Goal: Information Seeking & Learning: Check status

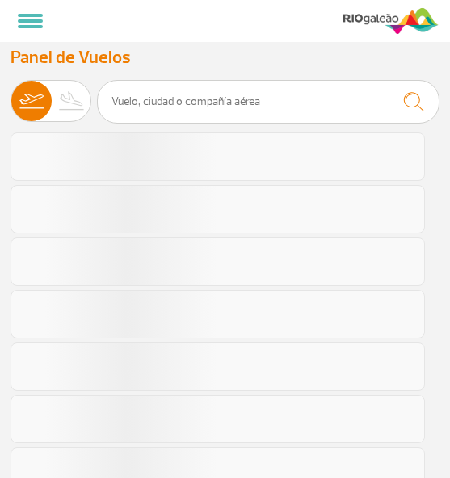
select select "es"
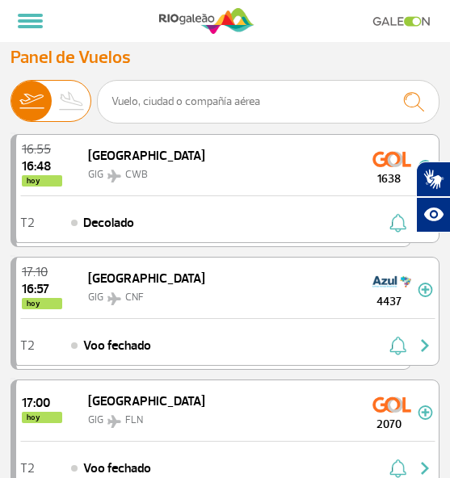
click at [69, 92] on img at bounding box center [72, 101] width 40 height 40
click at [10, 94] on input "[PERSON_NAME]" at bounding box center [10, 94] width 0 height 0
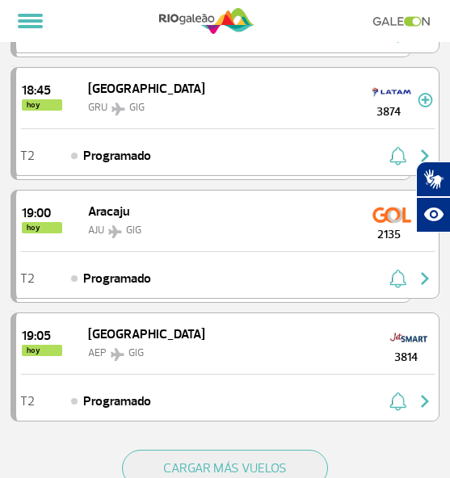
scroll to position [2147, 0]
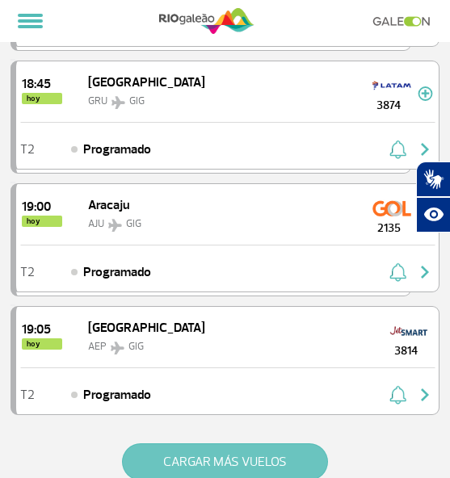
click at [231, 464] on button "CARGAR MÁS VUELOS" at bounding box center [225, 461] width 206 height 37
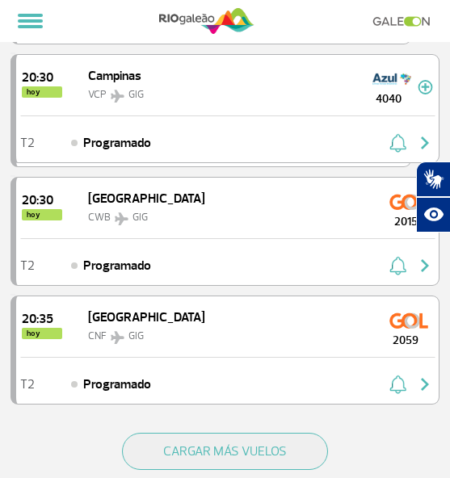
scroll to position [4602, 0]
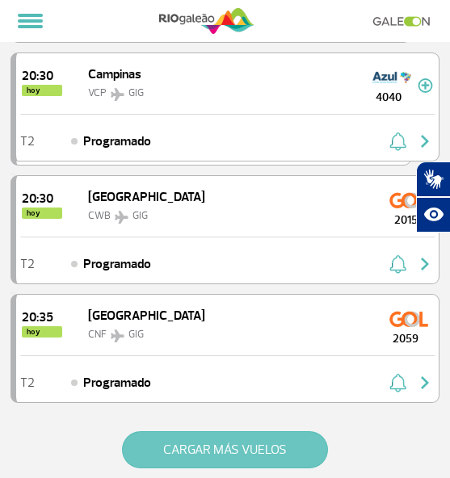
click at [186, 448] on button "CARGAR MÁS VUELOS" at bounding box center [225, 449] width 206 height 37
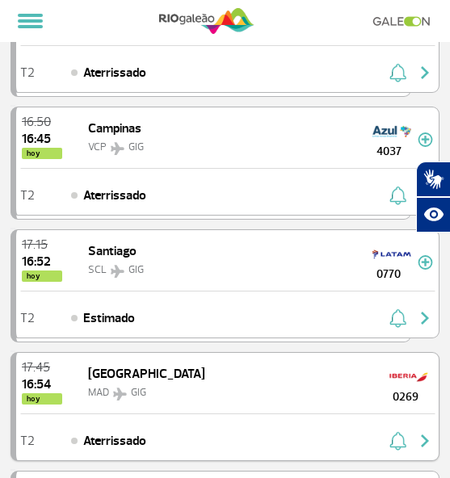
scroll to position [274, 0]
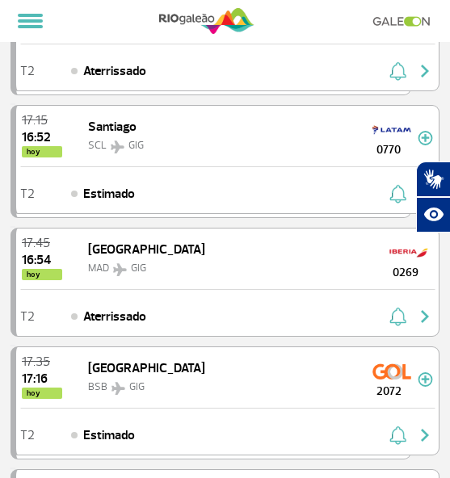
scroll to position [404, 0]
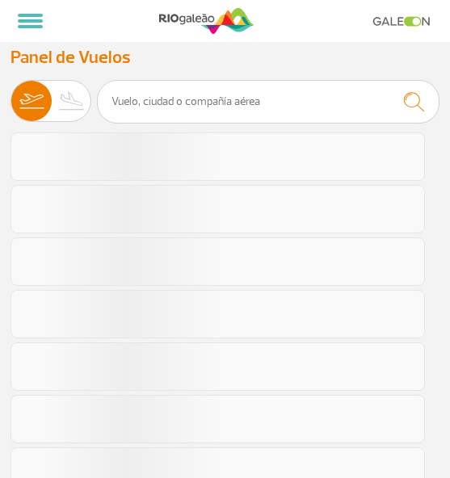
select select "es"
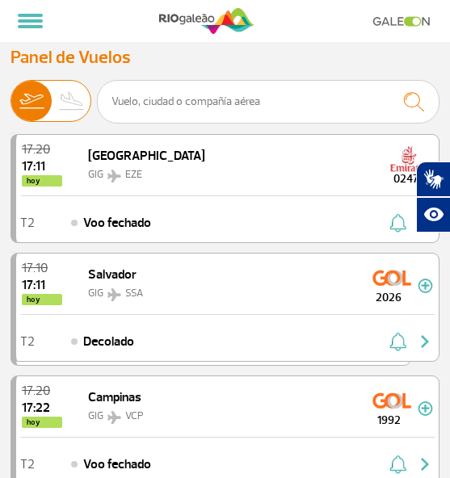
drag, startPoint x: 67, startPoint y: 96, endPoint x: 74, endPoint y: 103, distance: 10.3
click at [67, 96] on img at bounding box center [72, 101] width 40 height 40
click at [10, 94] on input "[PERSON_NAME]" at bounding box center [10, 94] width 0 height 0
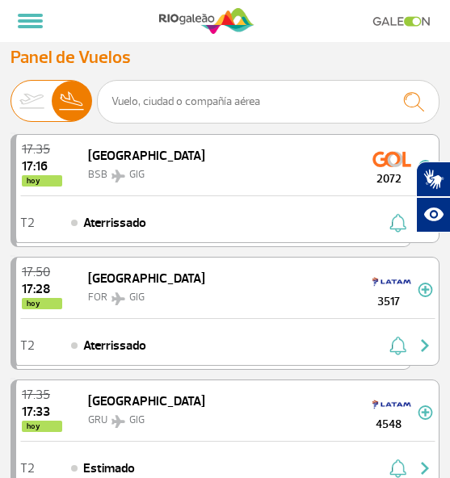
drag, startPoint x: 22, startPoint y: 100, endPoint x: 34, endPoint y: 100, distance: 12.1
click at [23, 100] on img at bounding box center [31, 101] width 40 height 40
click at [10, 94] on input "[PERSON_NAME]" at bounding box center [10, 94] width 0 height 0
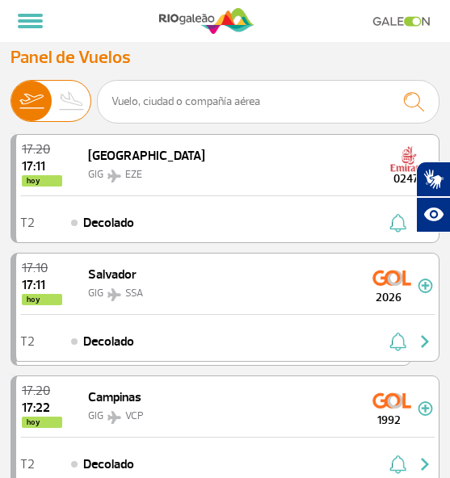
click at [57, 100] on img at bounding box center [72, 101] width 40 height 40
click at [10, 94] on input "[PERSON_NAME]" at bounding box center [10, 94] width 0 height 0
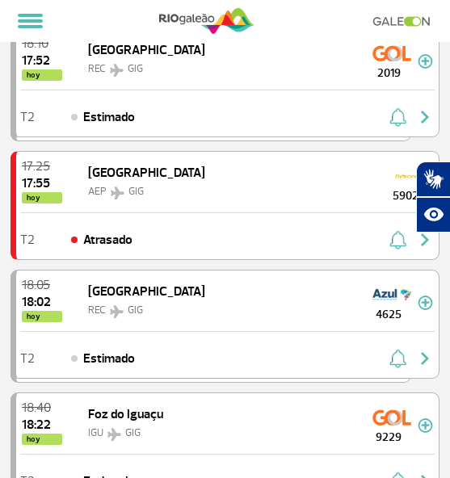
scroll to position [807, 0]
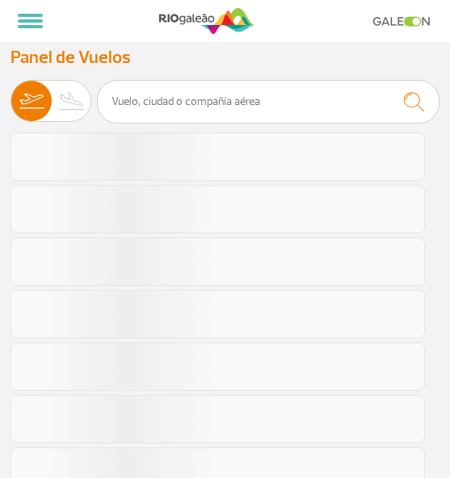
select select "es"
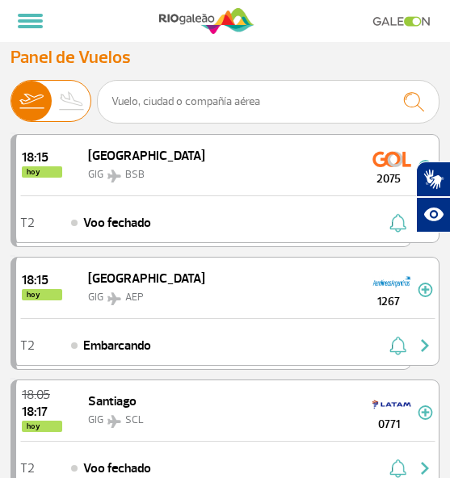
click at [61, 97] on img at bounding box center [72, 101] width 40 height 40
click at [10, 94] on input "[PERSON_NAME]" at bounding box center [10, 94] width 0 height 0
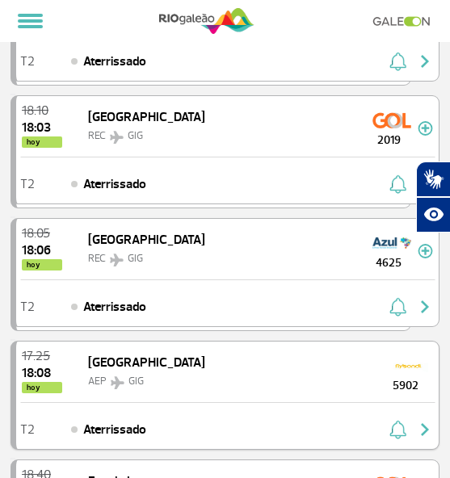
scroll to position [81, 0]
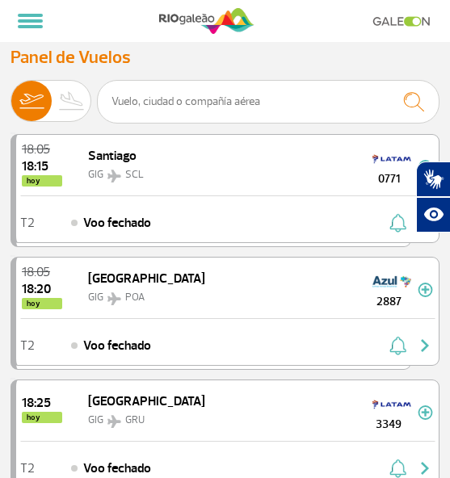
select select "es"
click at [68, 117] on img at bounding box center [72, 101] width 40 height 40
click at [10, 94] on input "[PERSON_NAME]" at bounding box center [10, 94] width 0 height 0
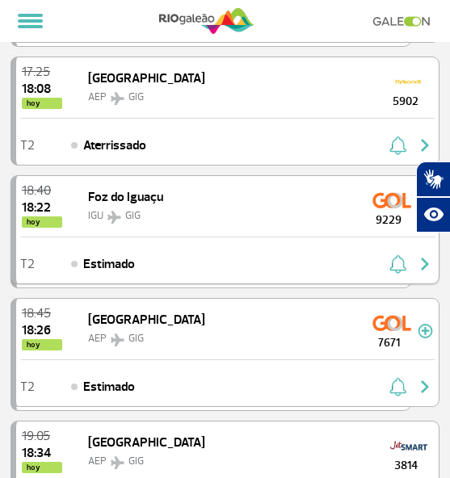
scroll to position [404, 0]
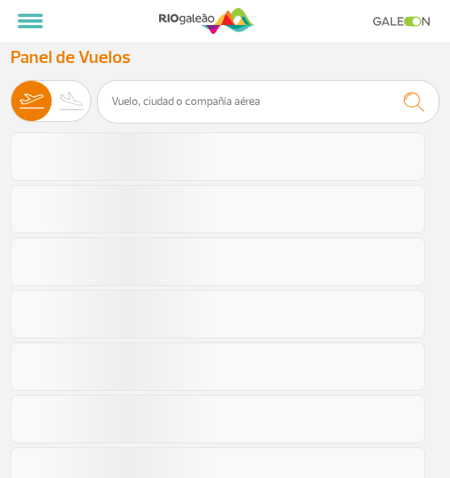
select select "es"
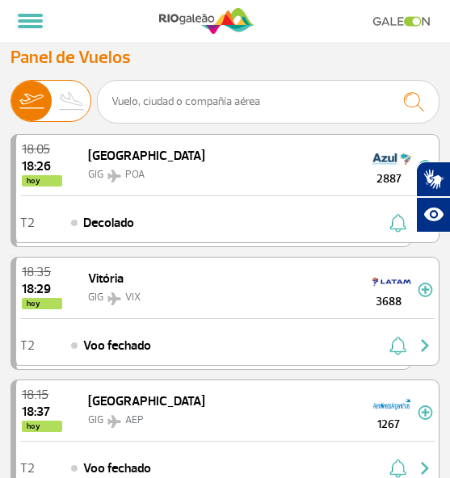
click at [84, 97] on img at bounding box center [72, 101] width 40 height 40
click at [10, 94] on input "[PERSON_NAME]" at bounding box center [10, 94] width 0 height 0
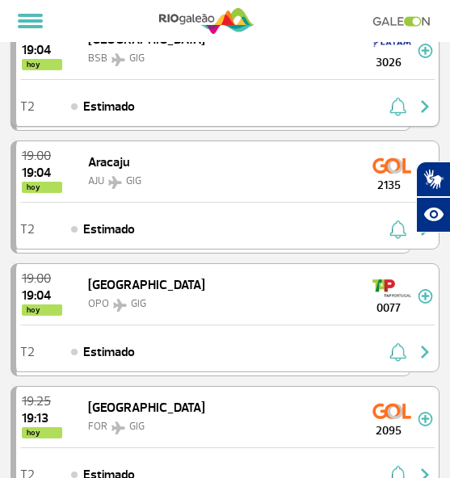
scroll to position [807, 0]
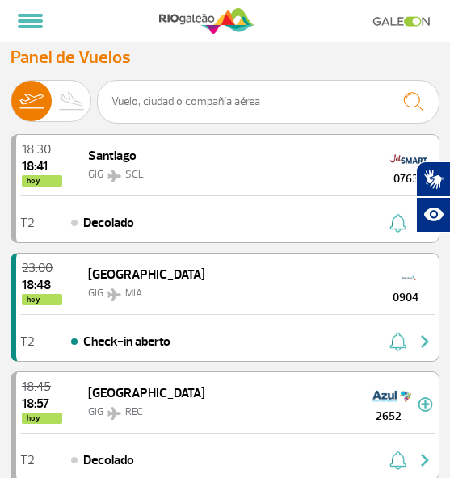
select select "es"
click at [77, 91] on img at bounding box center [72, 101] width 40 height 40
click at [10, 94] on input "Salidas Llegadas" at bounding box center [10, 94] width 0 height 0
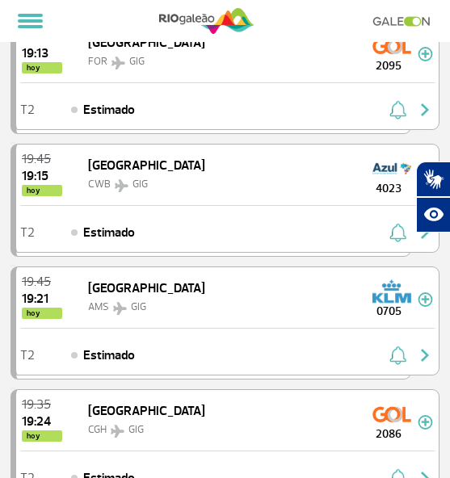
scroll to position [807, 0]
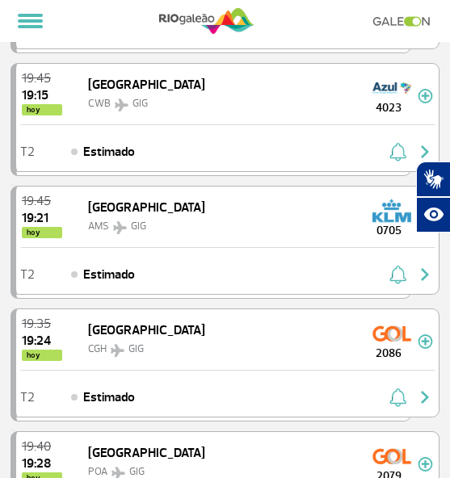
click at [88, 20] on div at bounding box center [224, 21] width 427 height 42
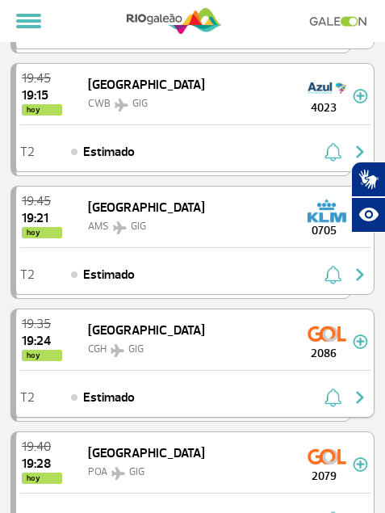
scroll to position [727, 0]
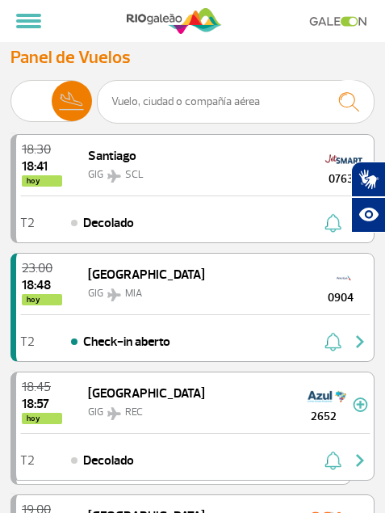
select select "es"
